Goal: Navigation & Orientation: Find specific page/section

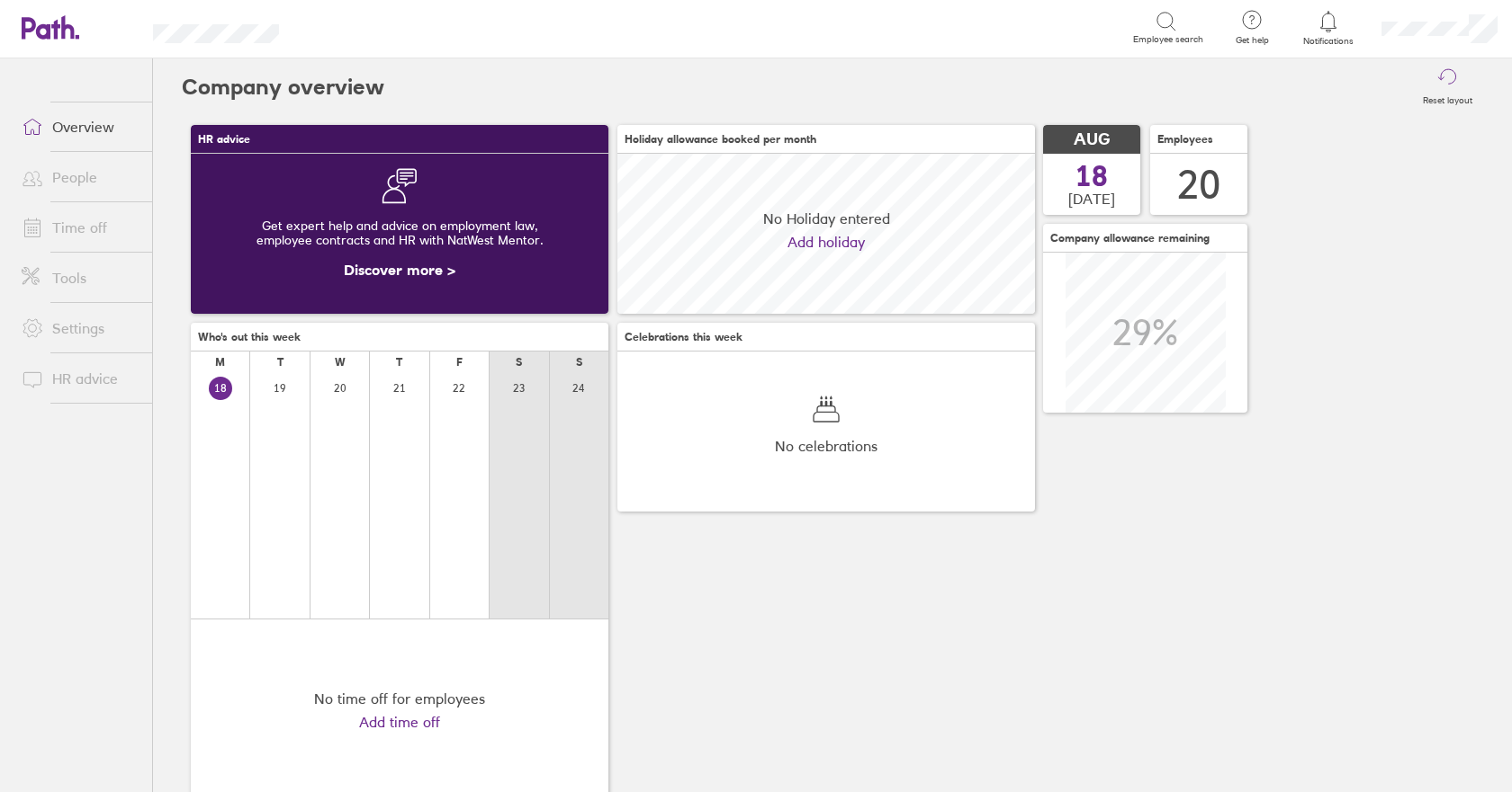
scroll to position [161, 417]
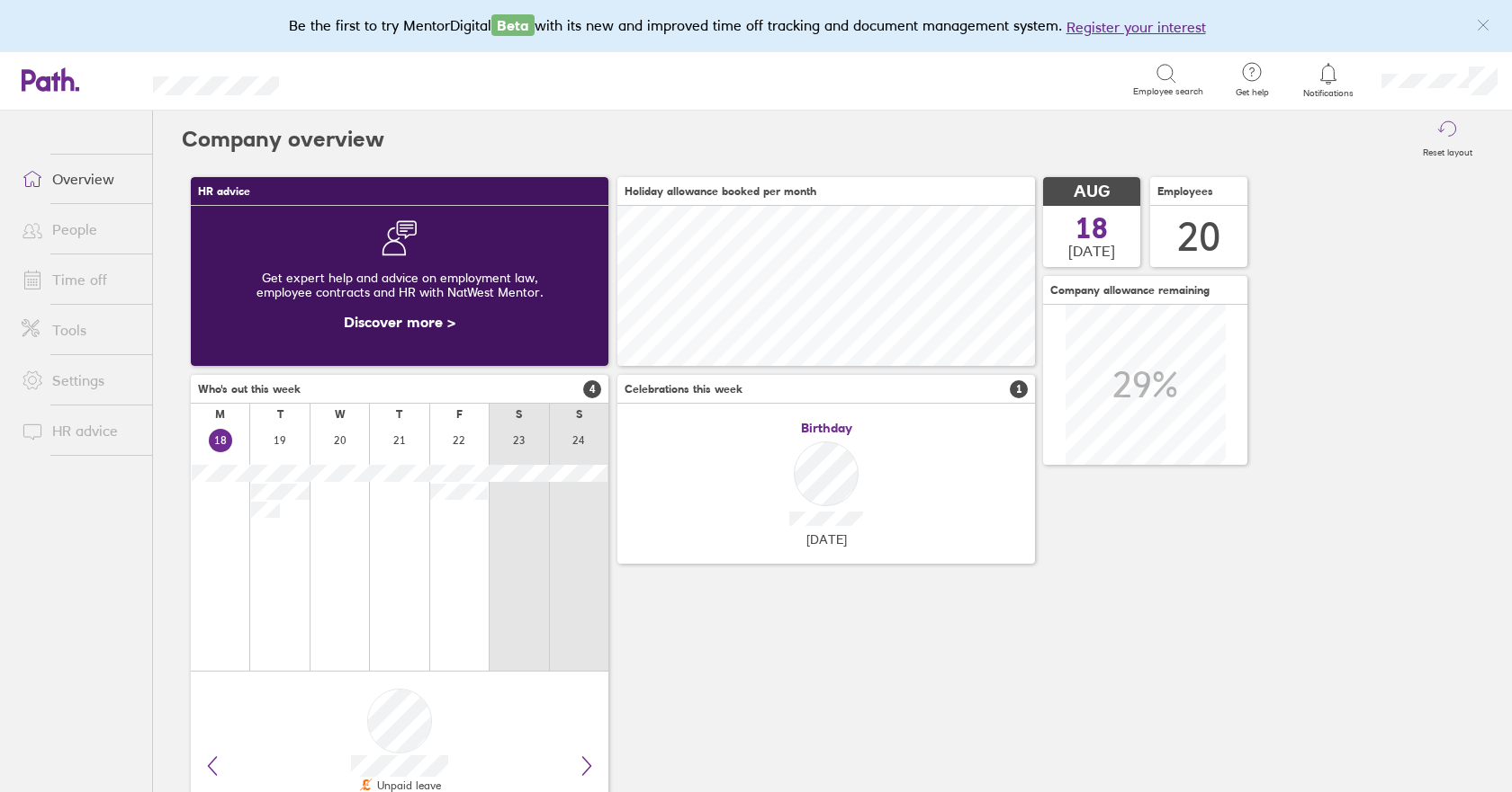
click at [83, 279] on link "Time off" at bounding box center [79, 279] width 145 height 36
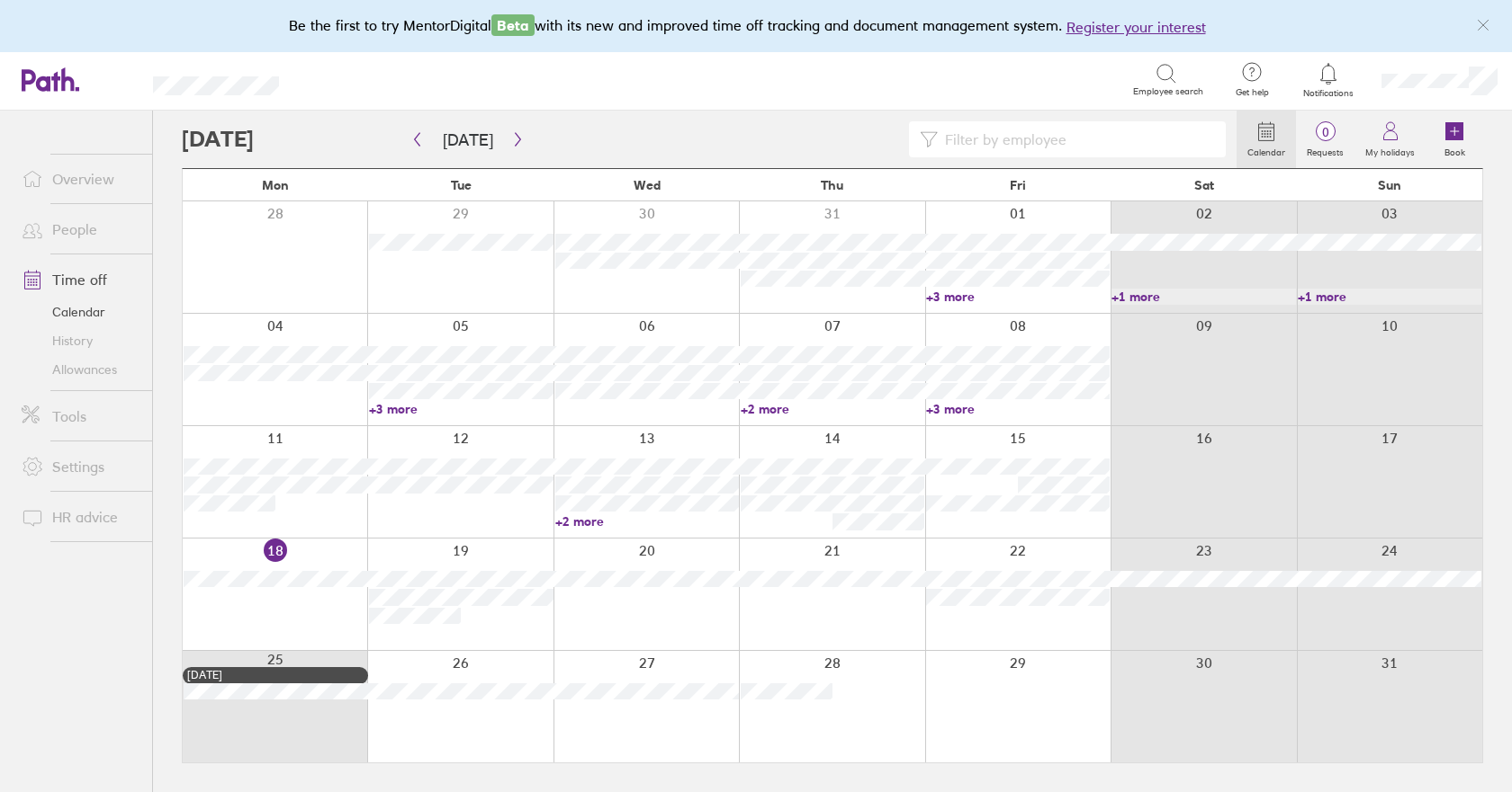
click at [87, 370] on link "Allowances" at bounding box center [79, 369] width 145 height 29
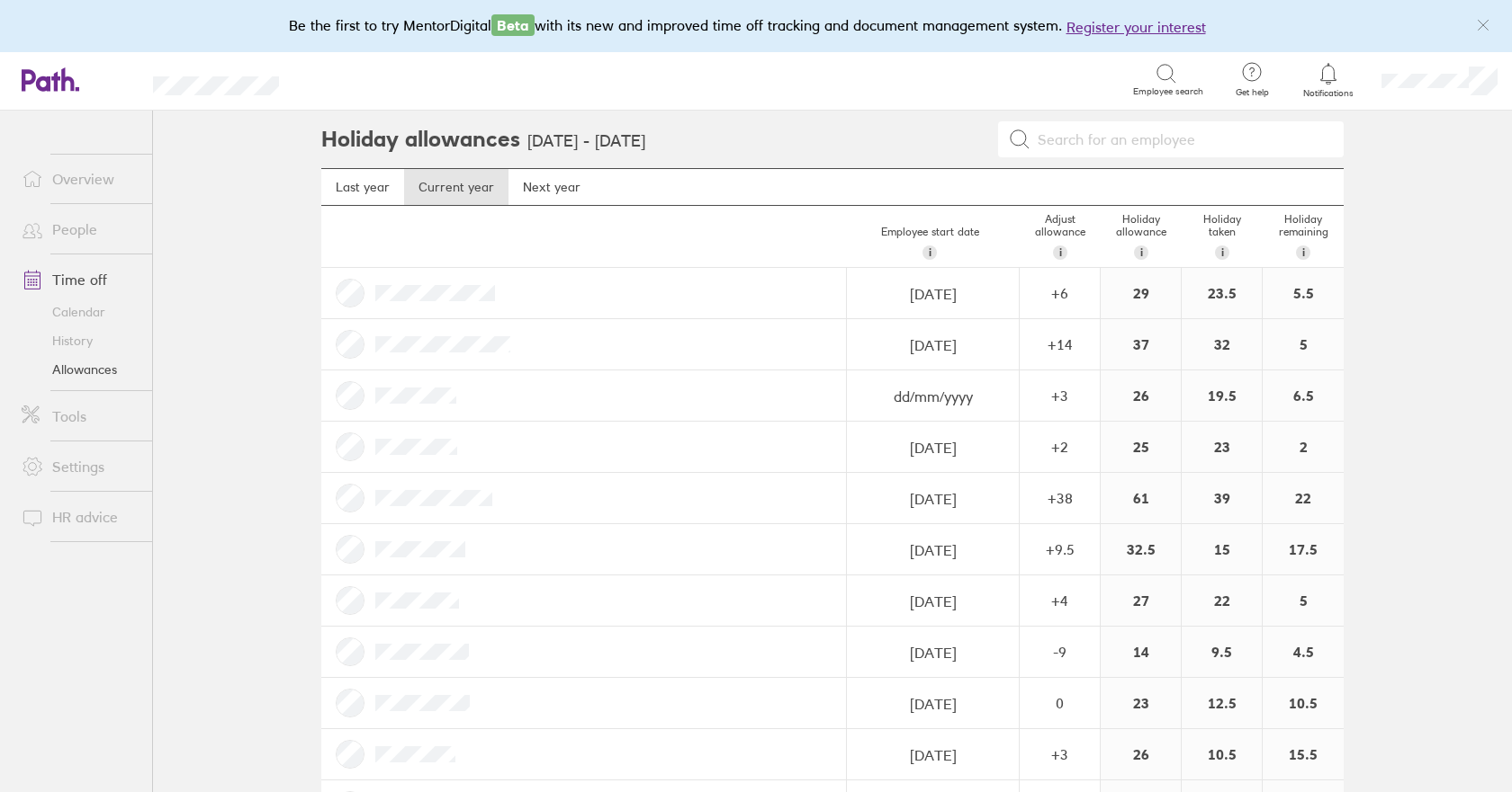
click at [69, 314] on link "Calendar" at bounding box center [79, 311] width 145 height 29
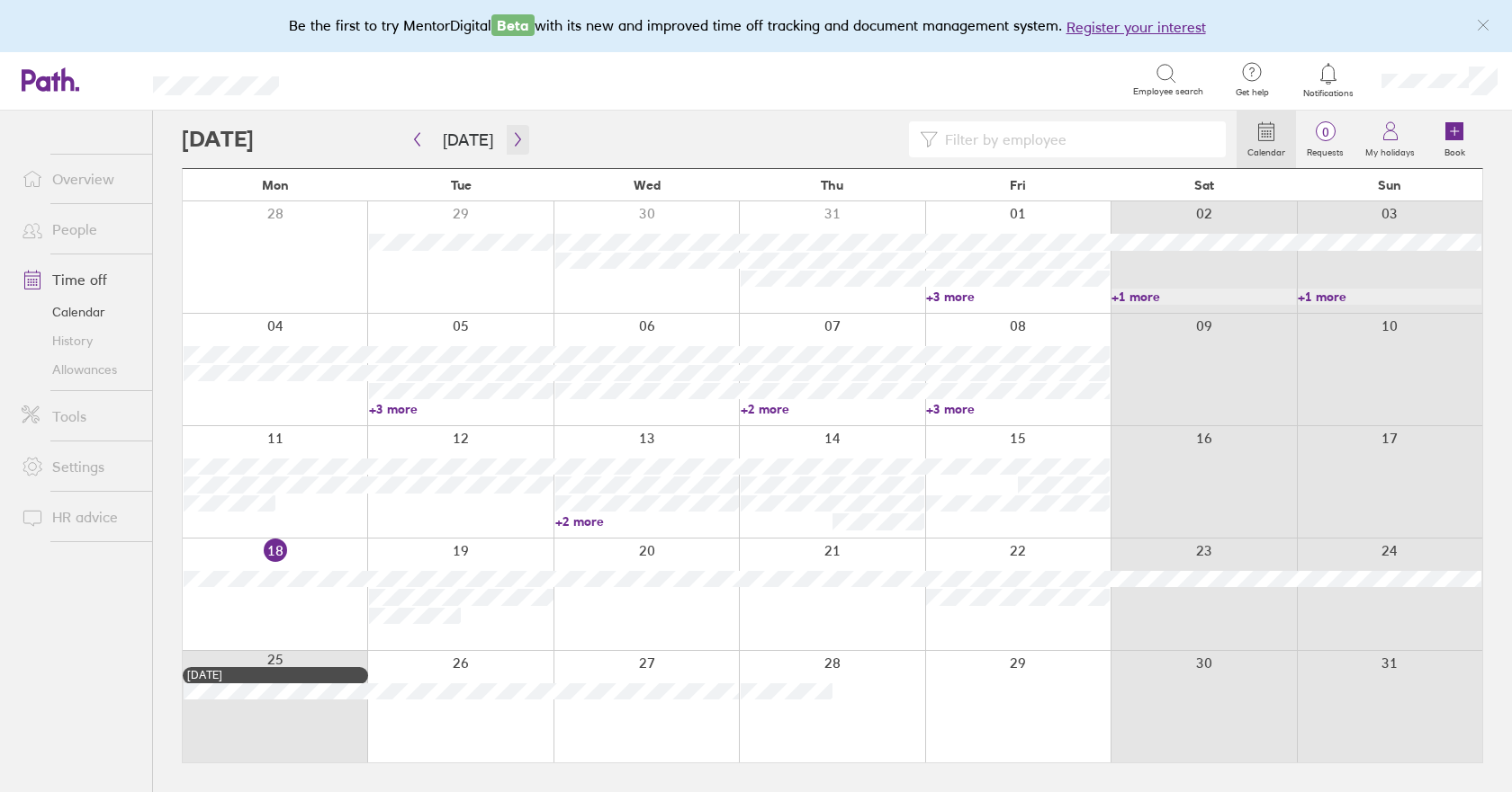
click at [511, 142] on icon "button" at bounding box center [518, 140] width 14 height 14
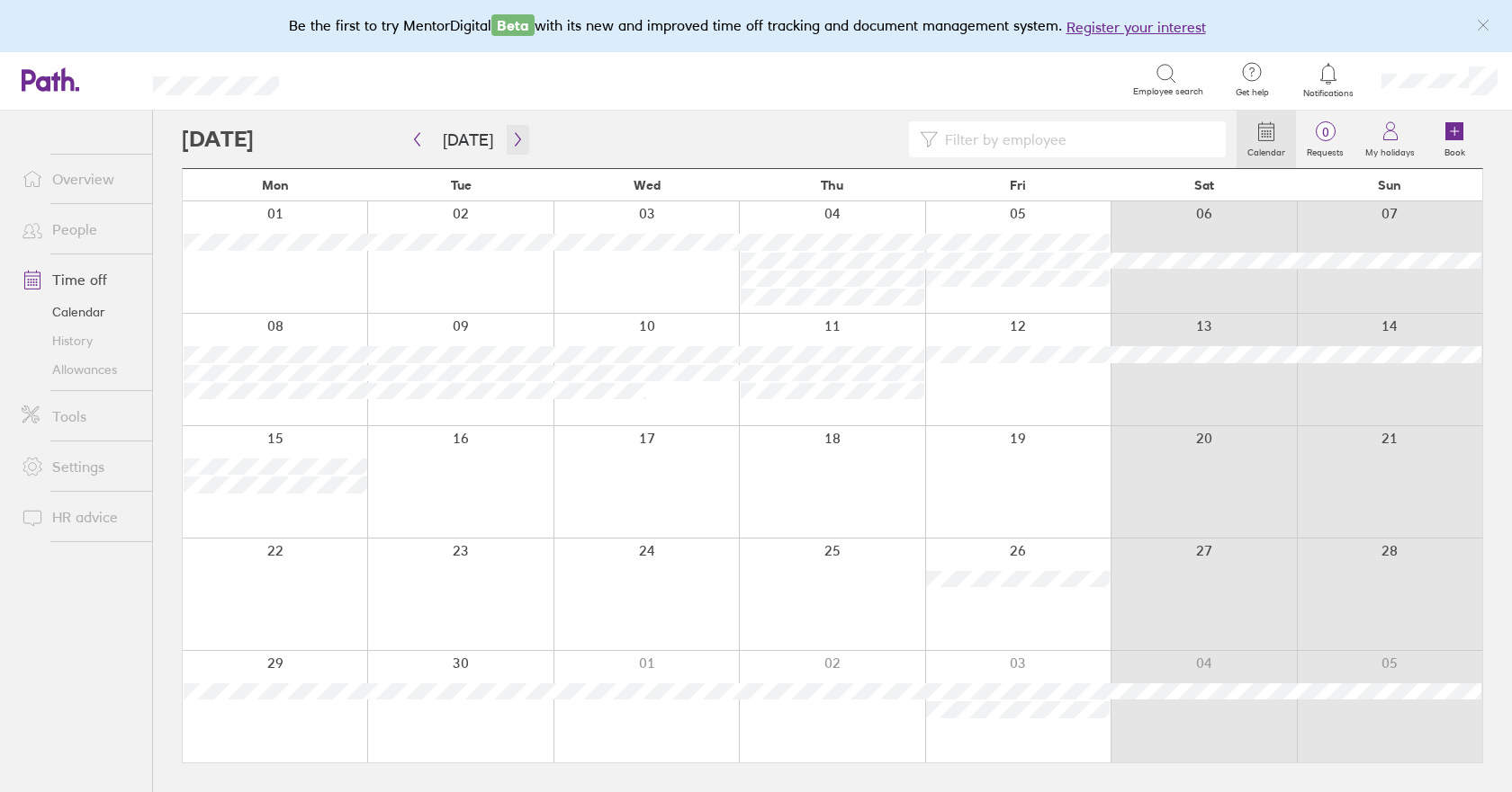
click at [511, 142] on icon "button" at bounding box center [518, 140] width 14 height 14
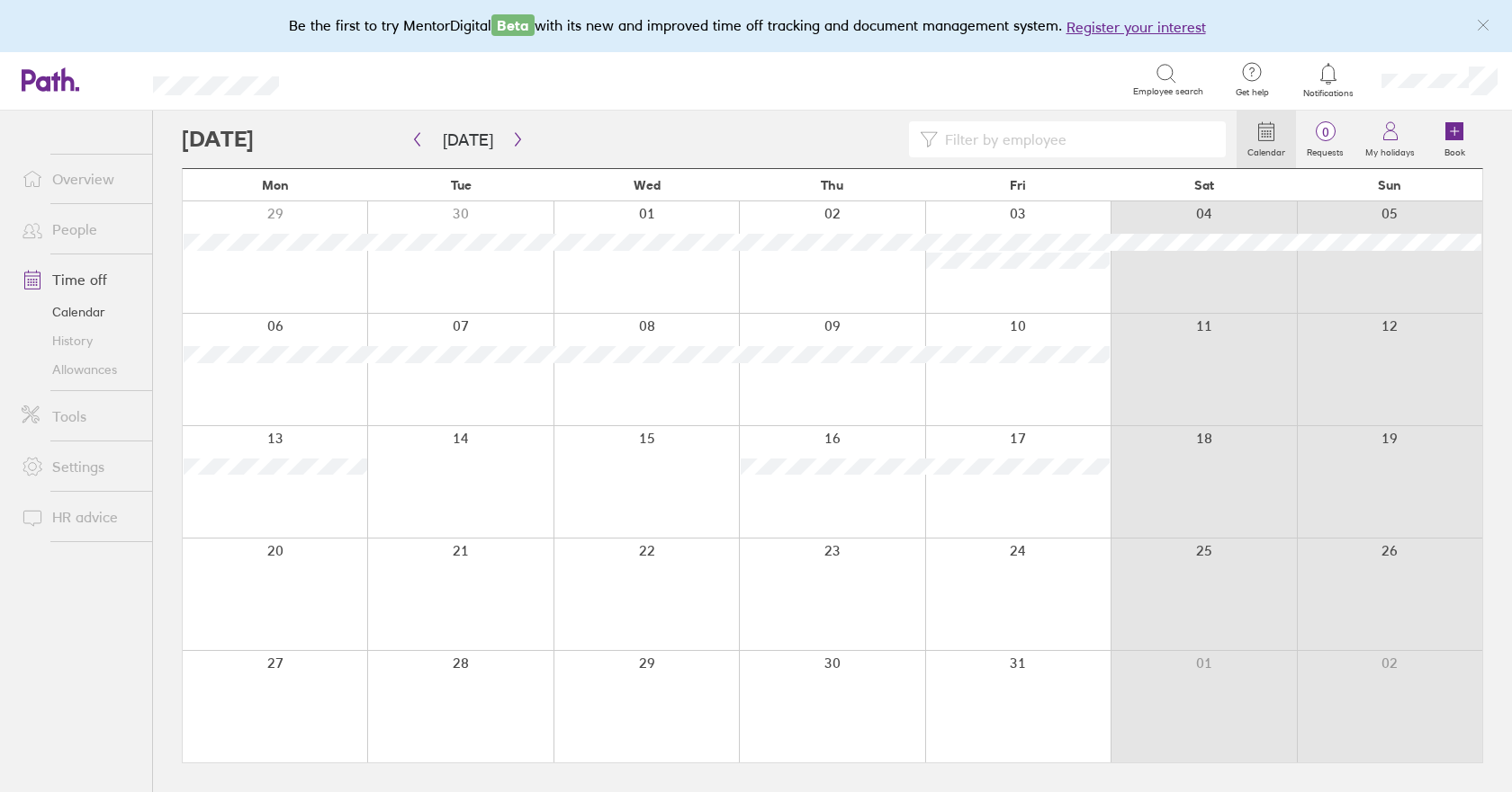
click at [93, 374] on link "Allowances" at bounding box center [79, 369] width 145 height 29
